Goal: Task Accomplishment & Management: Complete application form

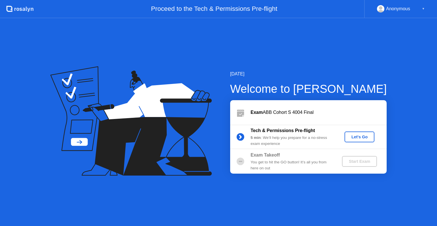
click at [357, 137] on div "Let's Go" at bounding box center [359, 137] width 25 height 5
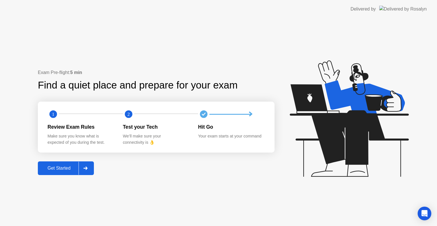
click at [90, 169] on div at bounding box center [86, 168] width 14 height 13
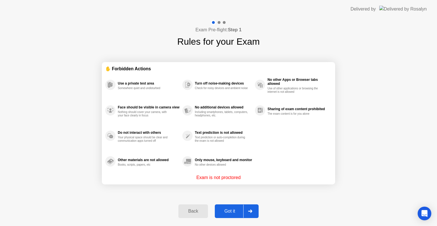
click at [254, 208] on div at bounding box center [250, 211] width 14 height 13
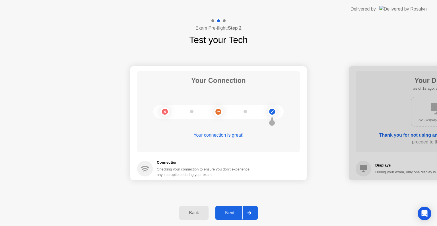
click at [253, 216] on div at bounding box center [249, 212] width 14 height 13
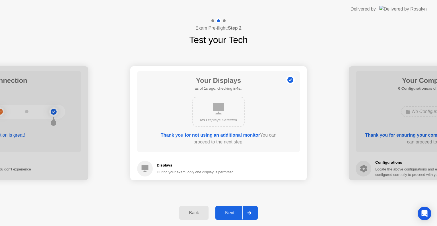
click at [253, 216] on div at bounding box center [249, 212] width 14 height 13
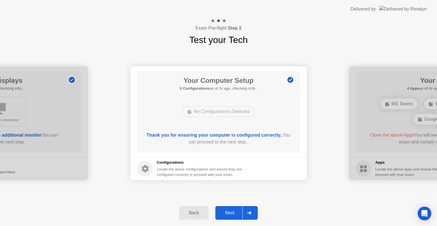
click at [253, 216] on div at bounding box center [249, 212] width 14 height 13
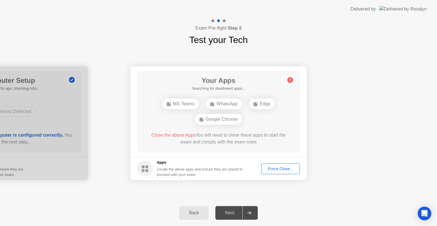
click at [278, 171] on div "Force Close..." at bounding box center [280, 168] width 35 height 5
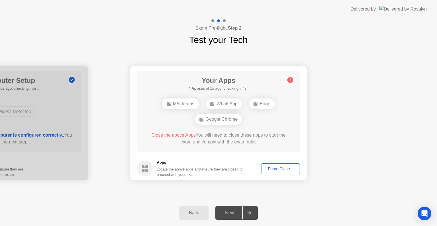
click at [275, 169] on div "Force Close..." at bounding box center [280, 168] width 35 height 5
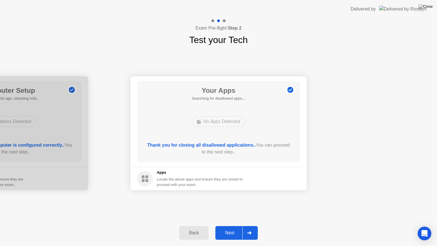
click at [254, 226] on div at bounding box center [249, 232] width 14 height 13
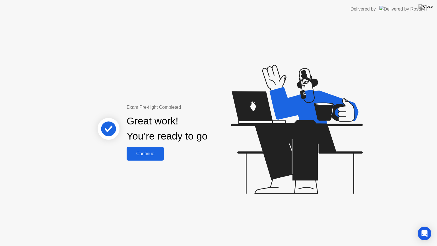
click at [151, 152] on div "Continue" at bounding box center [145, 153] width 34 height 5
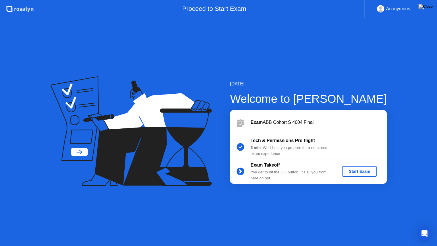
click at [366, 172] on div "Start Exam" at bounding box center [359, 171] width 30 height 5
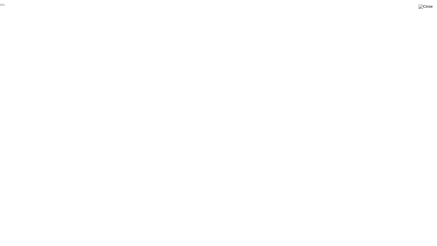
click div "End Proctoring Session"
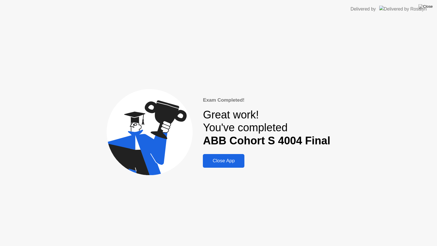
click at [231, 158] on div "Close App" at bounding box center [224, 161] width 38 height 6
